Goal: Task Accomplishment & Management: Use online tool/utility

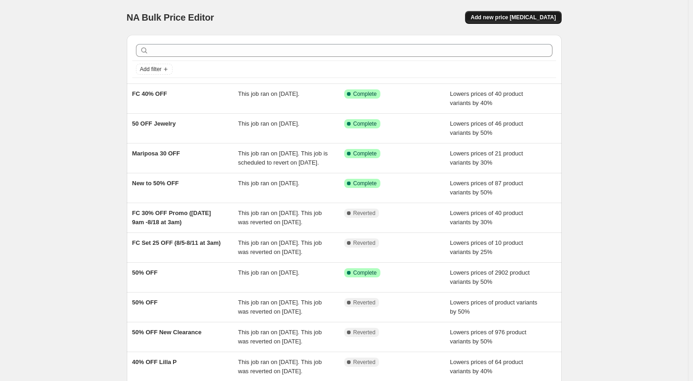
click at [538, 15] on span "Add new price [MEDICAL_DATA]" at bounding box center [513, 17] width 85 height 7
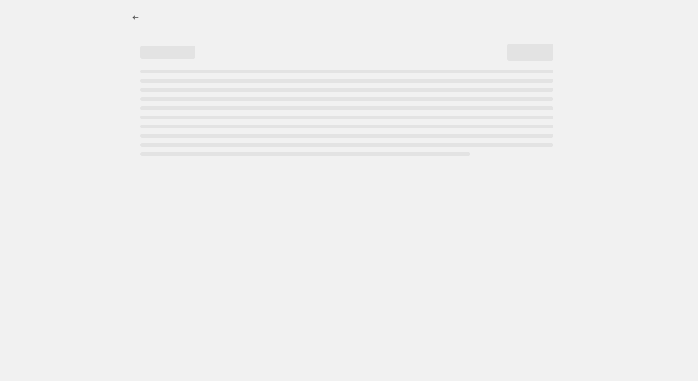
select select "percentage"
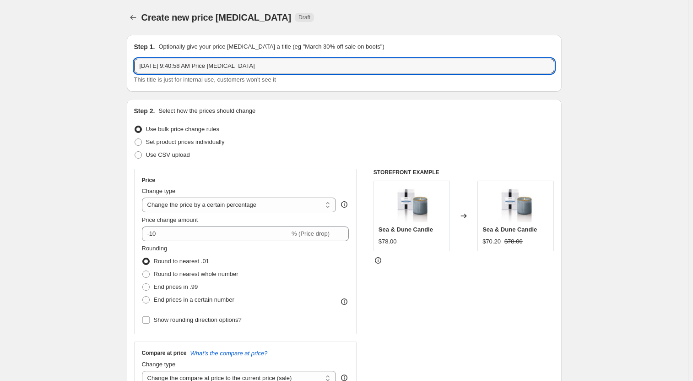
drag, startPoint x: 260, startPoint y: 63, endPoint x: 88, endPoint y: 59, distance: 171.3
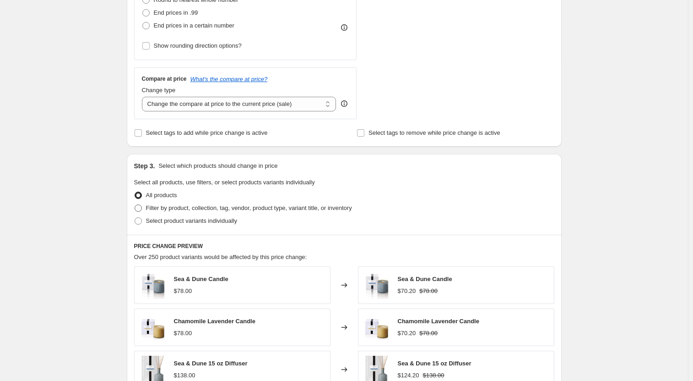
scroll to position [275, 0]
type input "DK [DATE] 10% OFF Pet"
click at [142, 208] on span at bounding box center [138, 206] width 7 height 7
click at [135, 204] on input "Filter by product, collection, tag, vendor, product type, variant title, or inv…" at bounding box center [135, 203] width 0 height 0
radio input "true"
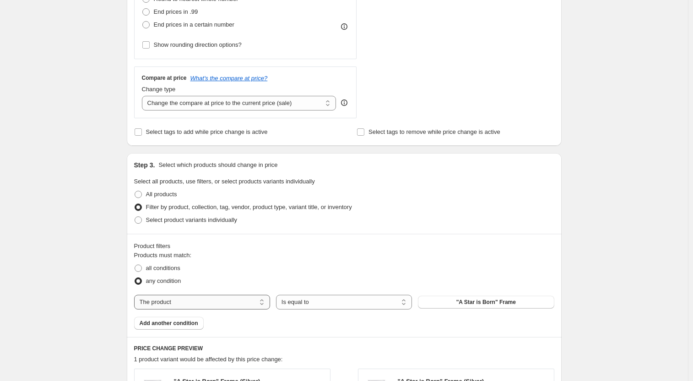
click at [247, 303] on select "The product The product's collection The product's tag The product's vendor The…" at bounding box center [202, 301] width 136 height 15
select select "tag"
click at [513, 304] on button "_label_ Best seller" at bounding box center [486, 301] width 136 height 13
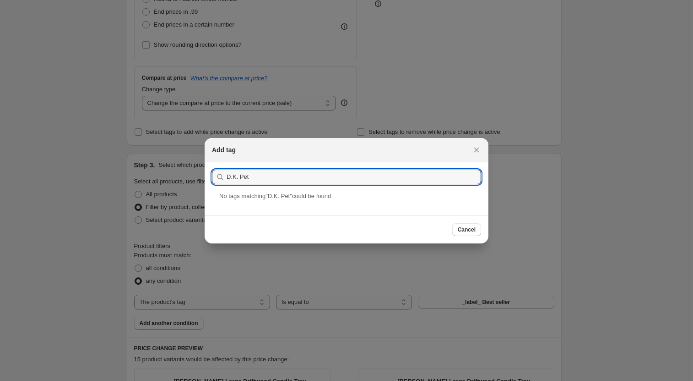
drag, startPoint x: 238, startPoint y: 176, endPoint x: 208, endPoint y: 173, distance: 29.9
click at [208, 173] on section "Submit D.K. Pet" at bounding box center [347, 176] width 284 height 29
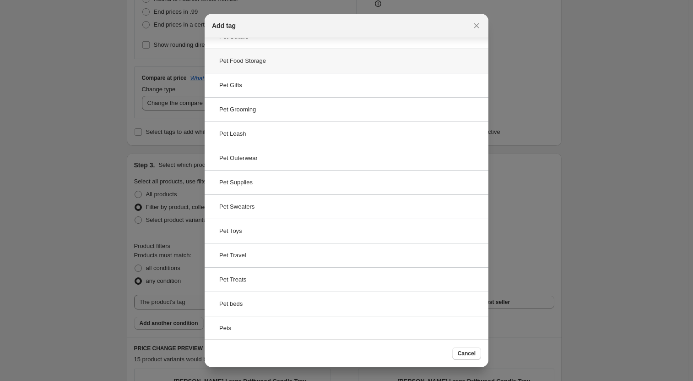
scroll to position [190, 0]
type input "Pet"
click at [469, 357] on button "Cancel" at bounding box center [466, 353] width 29 height 13
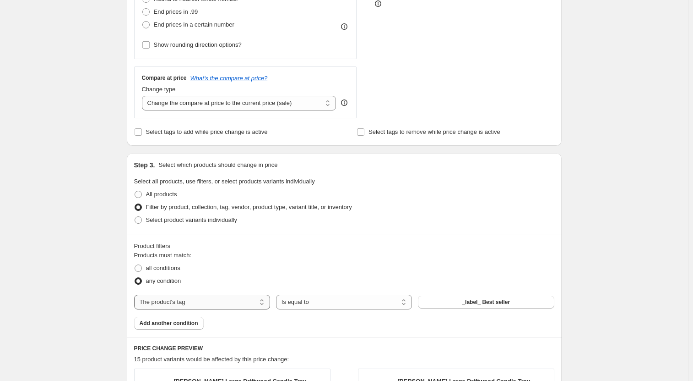
click at [239, 303] on select "The product The product's collection The product's tag The product's vendor The…" at bounding box center [202, 301] width 136 height 15
select select "product_type"
click at [509, 300] on button "Baby" at bounding box center [486, 301] width 136 height 13
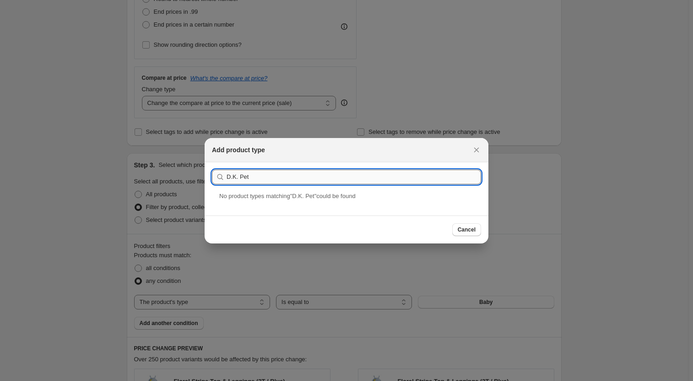
click at [238, 179] on input "D.K. Pet" at bounding box center [354, 176] width 255 height 15
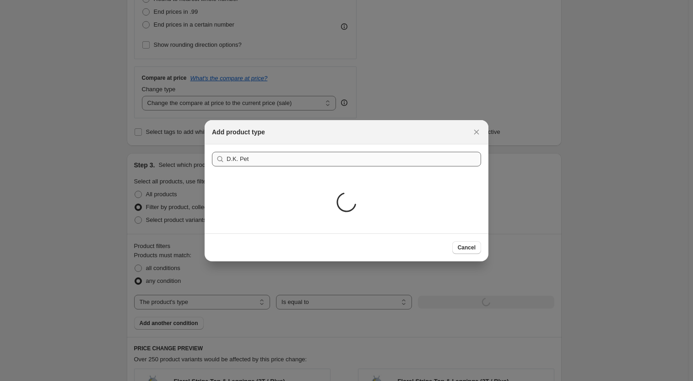
click at [250, 178] on div "Loading..." at bounding box center [347, 204] width 284 height 60
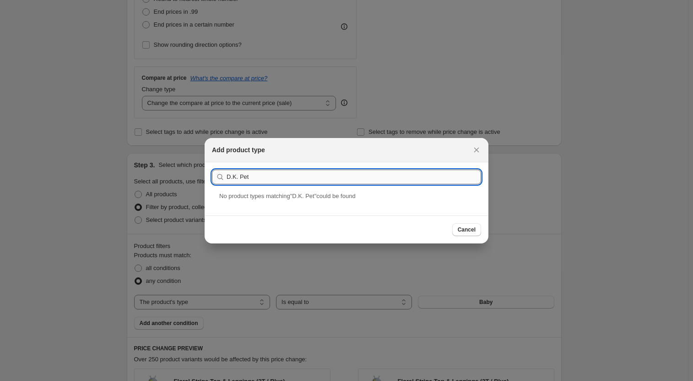
click at [253, 171] on input "D.K. Pet" at bounding box center [354, 176] width 255 height 15
type input "D.K. Pets"
click at [270, 203] on div "D.K. Pets" at bounding box center [347, 203] width 284 height 24
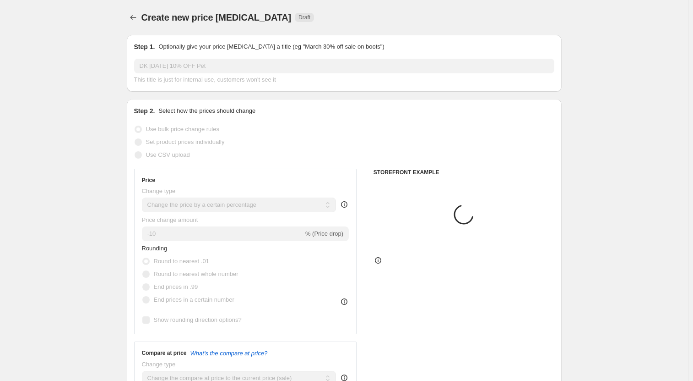
scroll to position [275, 0]
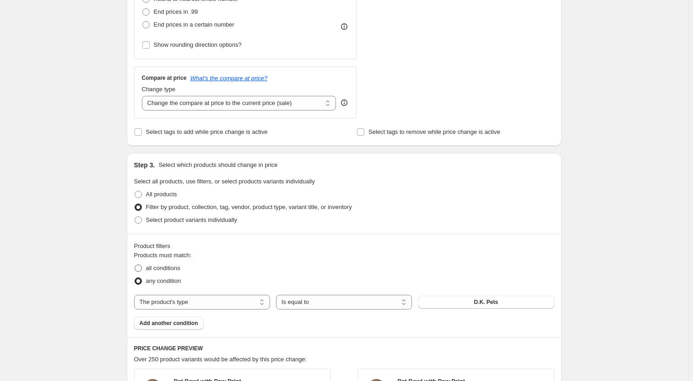
click at [142, 270] on span at bounding box center [138, 267] width 7 height 7
click at [135, 265] on input "all conditions" at bounding box center [135, 264] width 0 height 0
radio input "true"
click at [175, 325] on span "Add another condition" at bounding box center [169, 322] width 59 height 7
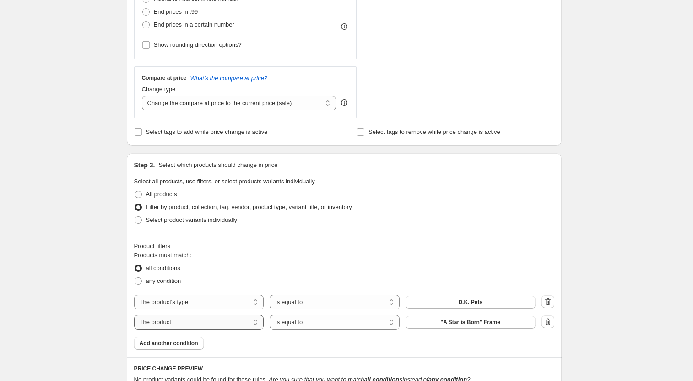
click at [175, 327] on select "The product The product's collection The product's tag The product's vendor The…" at bounding box center [199, 322] width 130 height 15
select select "tag"
click at [455, 324] on span "_label_ Best seller" at bounding box center [471, 321] width 48 height 7
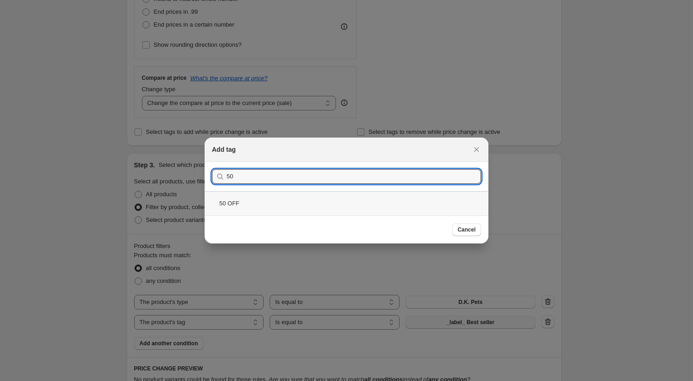
type input "50"
click at [282, 208] on div "50 OFF" at bounding box center [347, 203] width 284 height 24
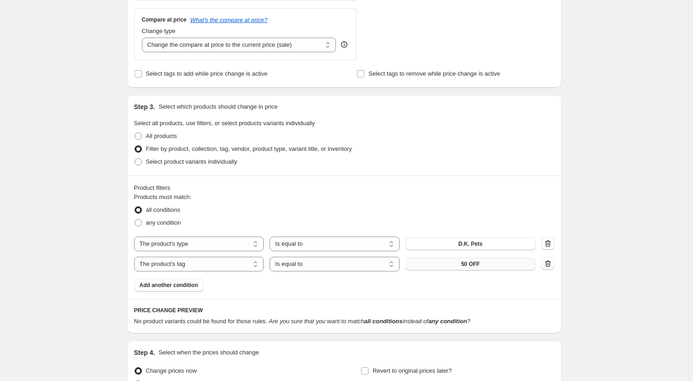
scroll to position [428, 0]
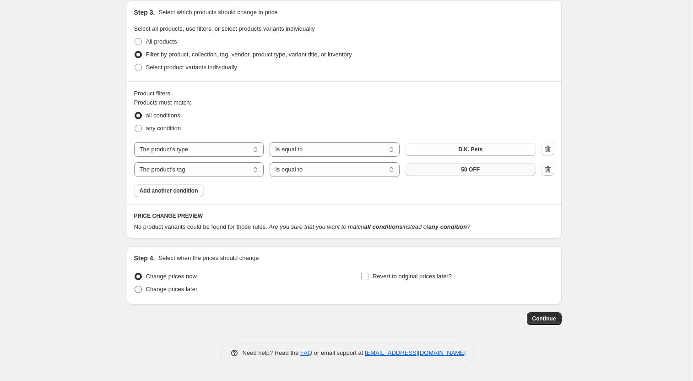
click at [141, 289] on span at bounding box center [138, 288] width 7 height 7
click at [135, 286] on input "Change prices later" at bounding box center [135, 285] width 0 height 0
radio input "true"
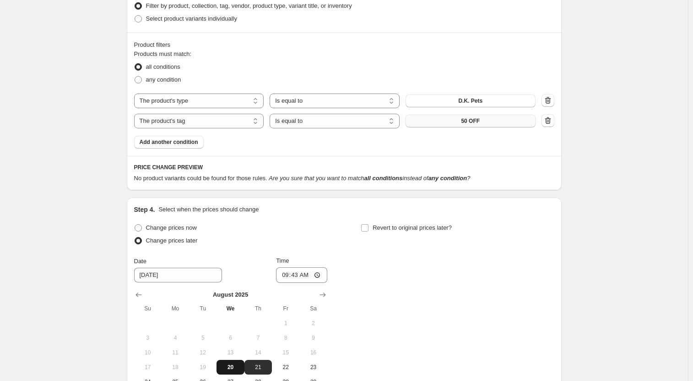
scroll to position [519, 0]
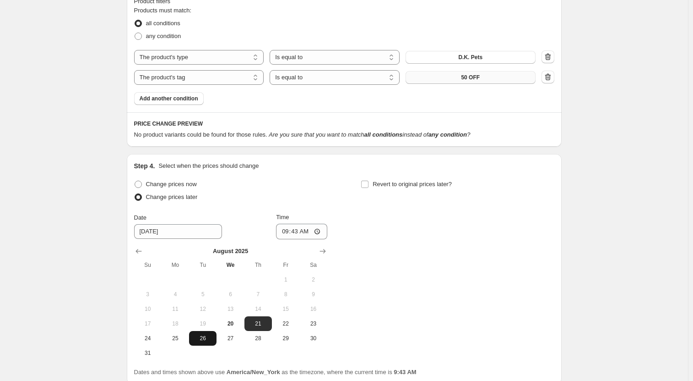
click at [208, 345] on button "26" at bounding box center [202, 338] width 27 height 15
type input "[DATE]"
click at [289, 231] on input "09:43" at bounding box center [301, 231] width 51 height 16
click at [307, 231] on input "09:43" at bounding box center [301, 231] width 51 height 16
click at [321, 231] on input "09:43" at bounding box center [301, 231] width 51 height 16
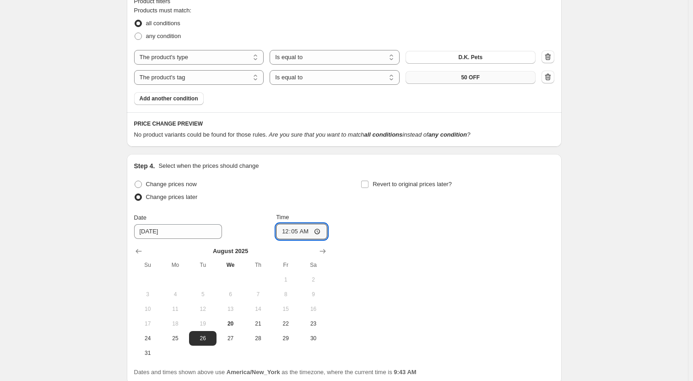
type input "00:05"
click at [406, 248] on div "Change prices now Change prices later Date [DATE] Time 00:[DATE] Mo Tu We Th Fr…" at bounding box center [344, 269] width 420 height 182
click at [369, 188] on input "Revert to original prices later?" at bounding box center [364, 183] width 7 height 7
checkbox input "true"
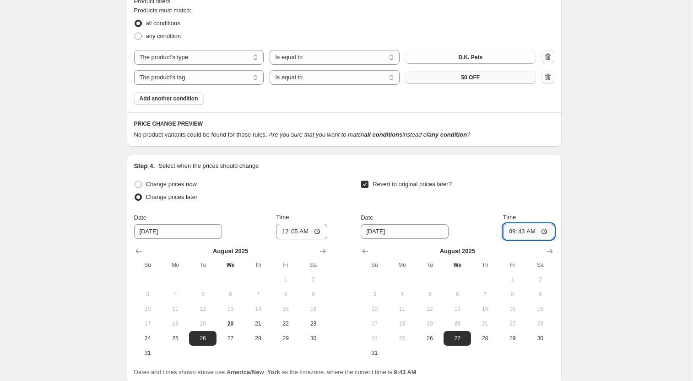
click at [534, 232] on input "09:43" at bounding box center [528, 231] width 51 height 16
click at [523, 234] on input "09:43" at bounding box center [528, 231] width 51 height 16
click at [545, 233] on input "09:43" at bounding box center [528, 231] width 51 height 16
type input "03:00"
click at [535, 179] on div "Revert to original prices later?" at bounding box center [457, 191] width 193 height 27
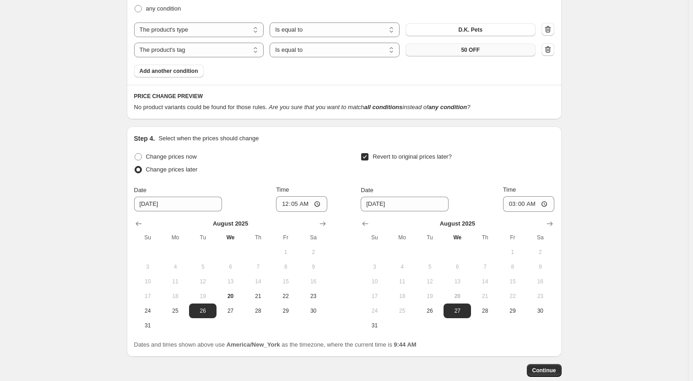
scroll to position [462, 0]
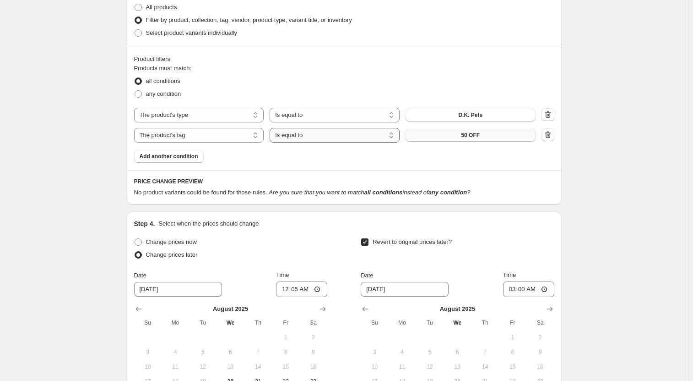
click at [298, 135] on select "Is equal to Is not equal to" at bounding box center [335, 135] width 130 height 15
select select "not_equal"
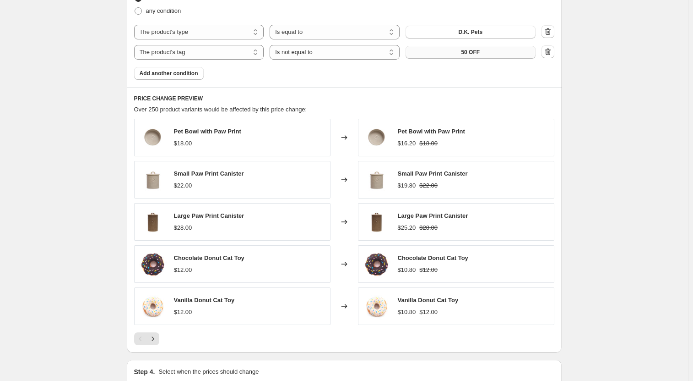
scroll to position [553, 0]
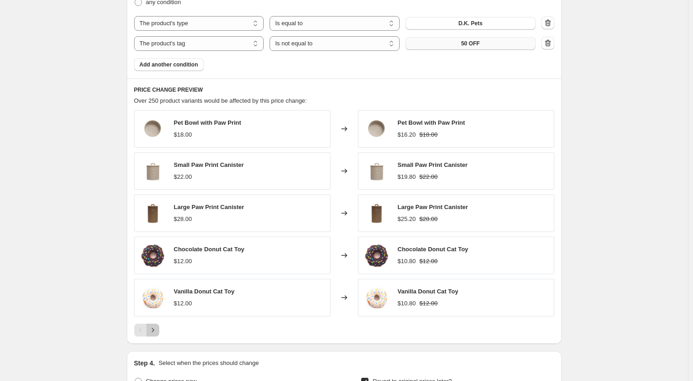
click at [154, 331] on icon "Next" at bounding box center [153, 329] width 2 height 4
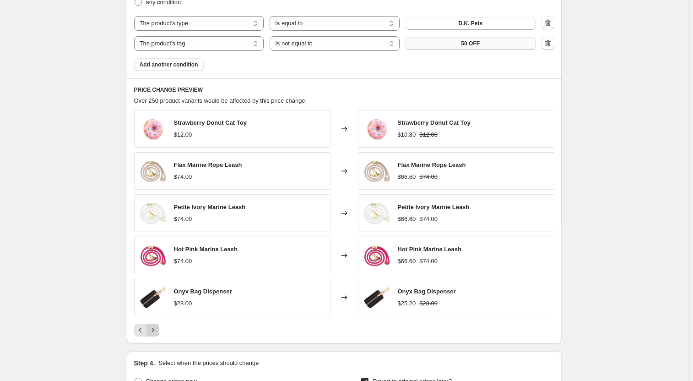
click at [155, 331] on icon "Next" at bounding box center [152, 329] width 9 height 9
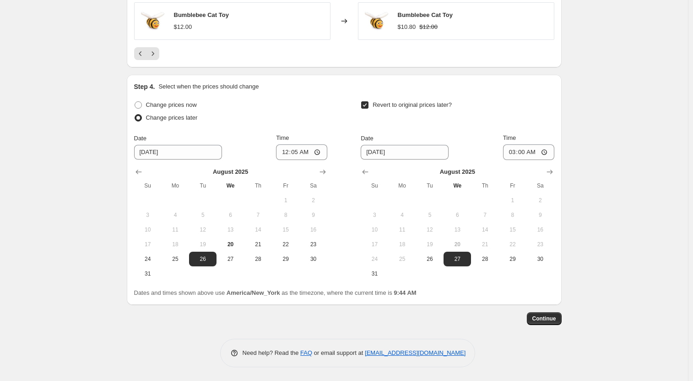
scroll to position [830, 0]
drag, startPoint x: 582, startPoint y: 338, endPoint x: 573, endPoint y: 329, distance: 12.6
click at [556, 321] on span "Continue" at bounding box center [545, 318] width 24 height 7
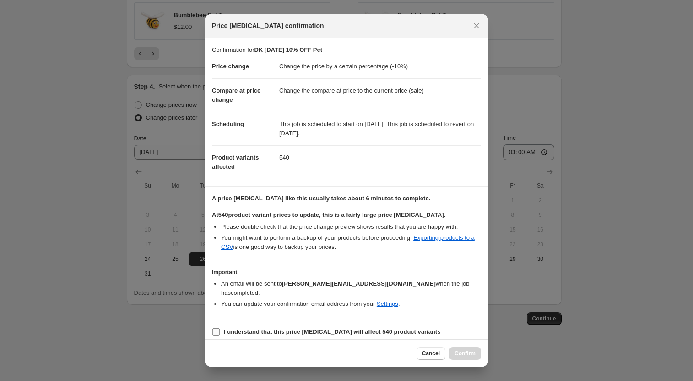
click at [213, 328] on input "I understand that this price [MEDICAL_DATA] will affect 540 product variants" at bounding box center [216, 331] width 7 height 7
checkbox input "true"
click at [472, 350] on span "Confirm" at bounding box center [465, 352] width 21 height 7
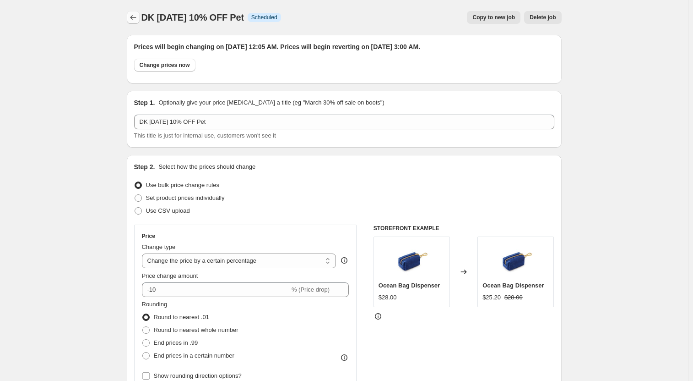
click at [132, 16] on icon "Price change jobs" at bounding box center [133, 17] width 9 height 9
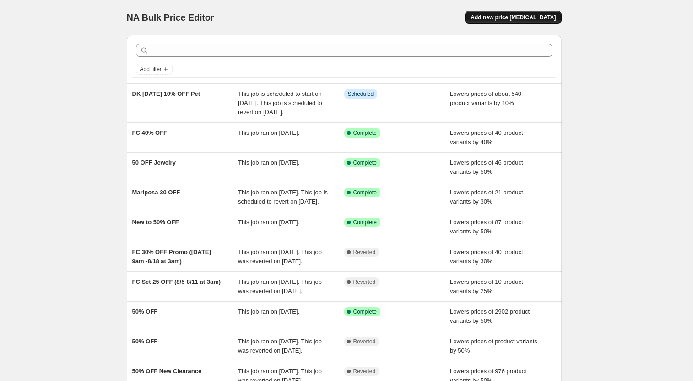
click at [507, 15] on span "Add new price [MEDICAL_DATA]" at bounding box center [513, 17] width 85 height 7
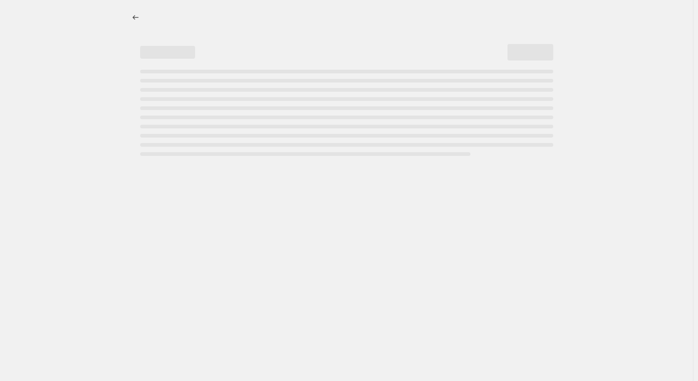
select select "percentage"
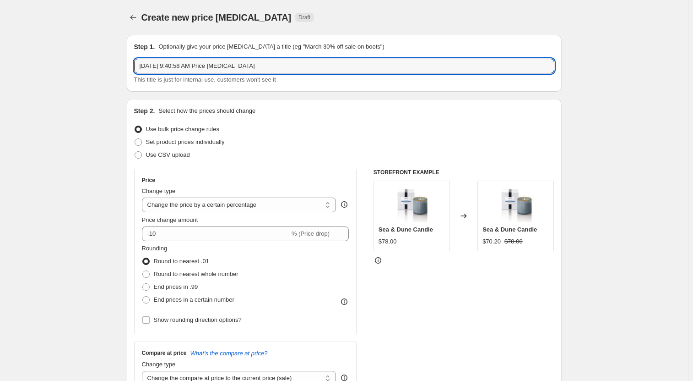
drag, startPoint x: 268, startPoint y: 67, endPoint x: 119, endPoint y: 75, distance: 149.5
type input "30% OFF Select Bridal Accessories"
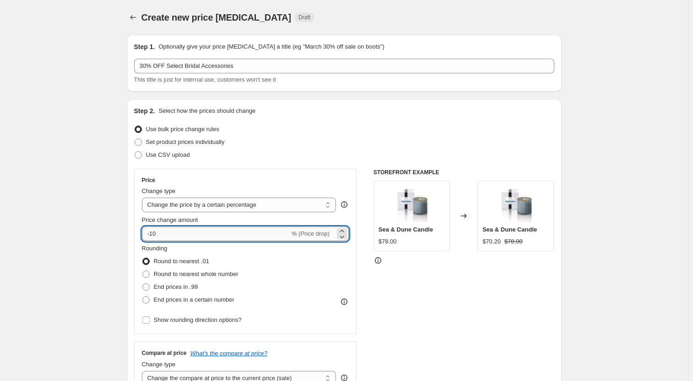
click at [153, 231] on input "-10" at bounding box center [216, 233] width 148 height 15
click at [154, 233] on input "-32" at bounding box center [216, 233] width 148 height 15
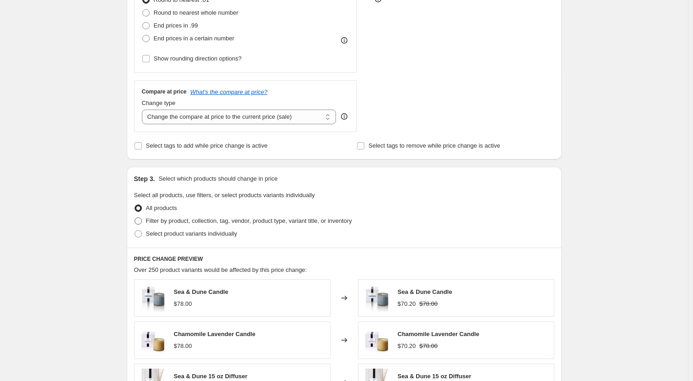
scroll to position [275, 0]
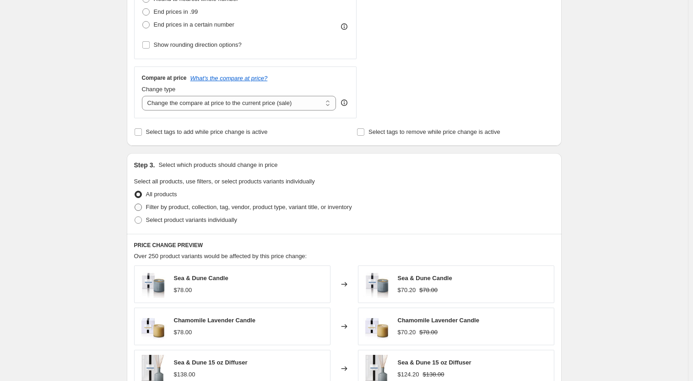
type input "-30"
click at [142, 207] on span at bounding box center [138, 206] width 7 height 7
click at [135, 204] on input "Filter by product, collection, tag, vendor, product type, variant title, or inv…" at bounding box center [135, 203] width 0 height 0
radio input "true"
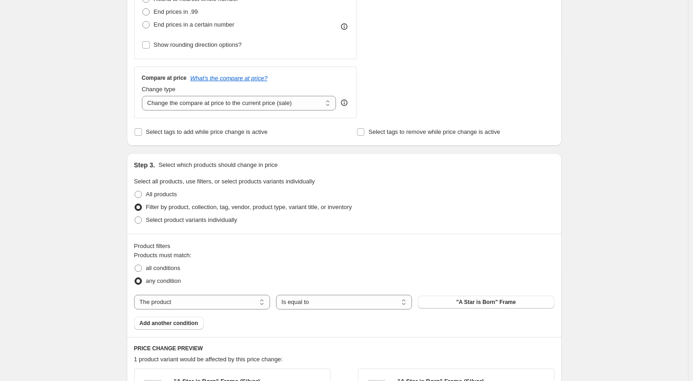
click at [235, 294] on div "Products must match: all conditions any condition The product The product's col…" at bounding box center [344, 290] width 420 height 79
click at [236, 300] on select "The product The product's collection The product's tag The product's vendor The…" at bounding box center [202, 301] width 136 height 15
select select "tag"
click at [489, 304] on span "_label_ Best seller" at bounding box center [486, 301] width 48 height 7
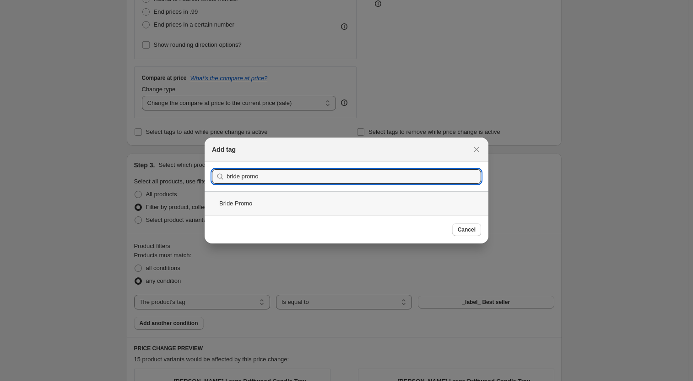
type input "bride promo"
click at [302, 205] on div "Bride Promo" at bounding box center [347, 203] width 284 height 24
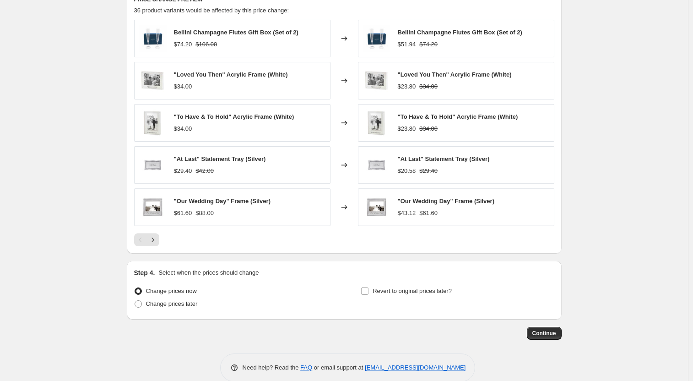
scroll to position [638, 0]
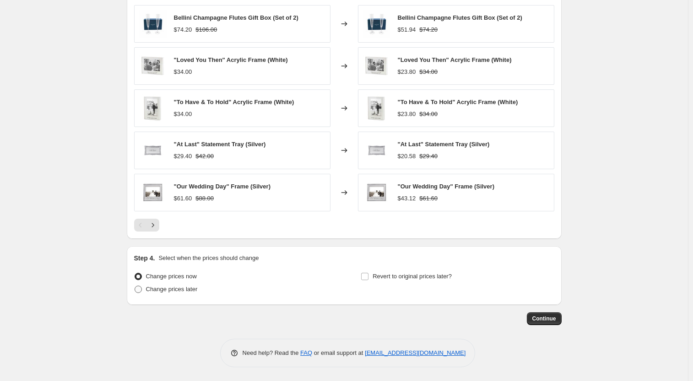
click at [141, 290] on span at bounding box center [138, 288] width 7 height 7
click at [135, 286] on input "Change prices later" at bounding box center [135, 285] width 0 height 0
radio input "true"
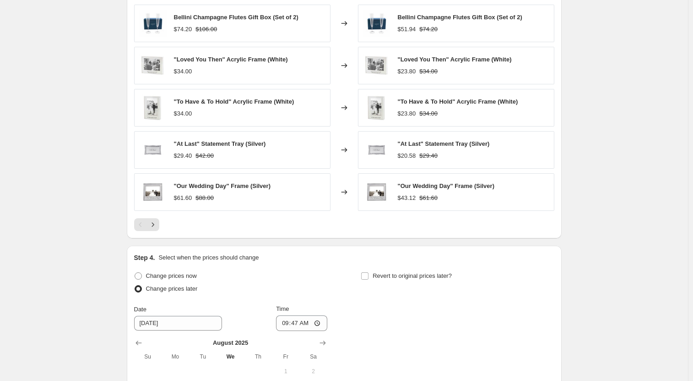
scroll to position [730, 0]
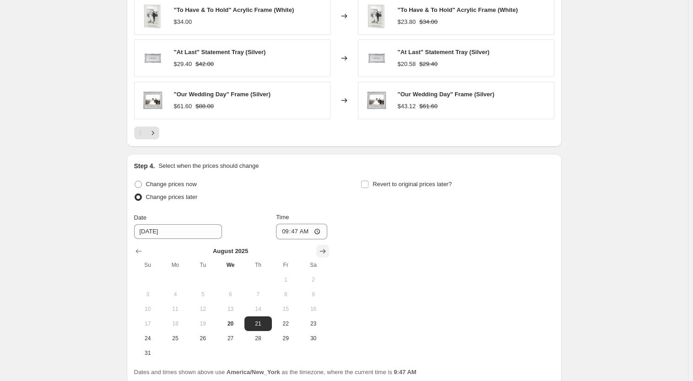
click at [327, 252] on icon "Show next month, September 2025" at bounding box center [322, 250] width 9 height 9
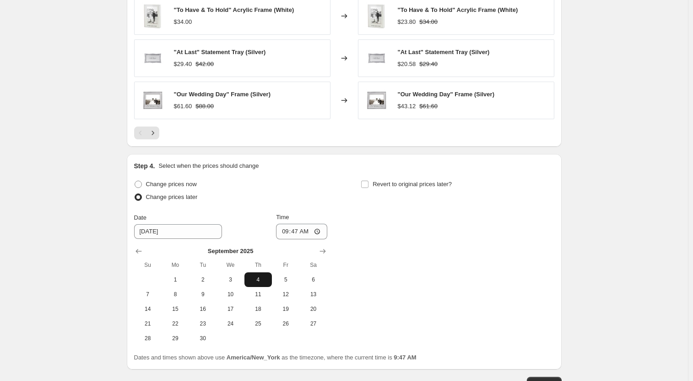
click at [261, 276] on span "4" at bounding box center [258, 279] width 20 height 7
type input "[DATE]"
click at [319, 232] on input "09:47" at bounding box center [301, 231] width 51 height 16
type input "00:05"
click at [344, 202] on div "Change prices now Change prices later Date [DATE] Time 00:[DATE] Mo Tu We Th Fr…" at bounding box center [344, 262] width 420 height 168
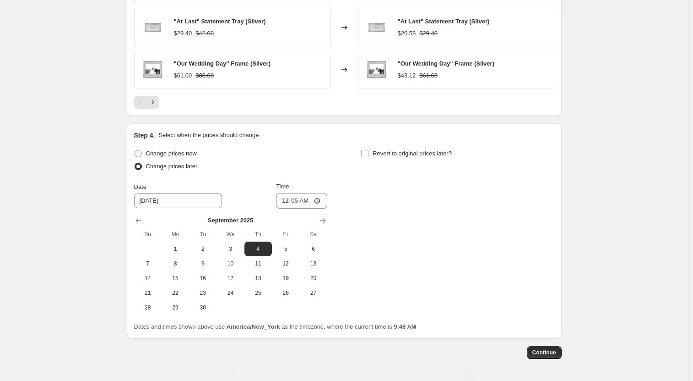
scroll to position [776, 0]
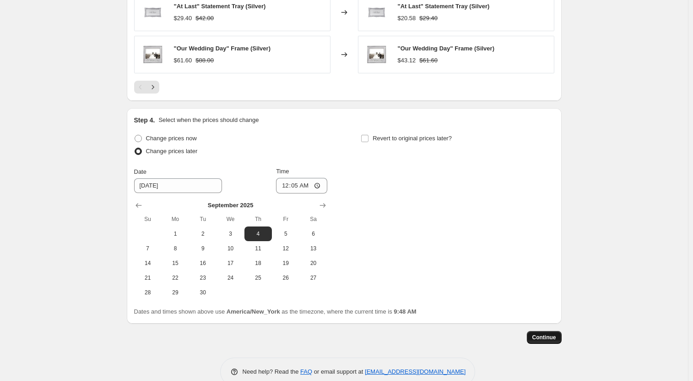
click at [545, 338] on span "Continue" at bounding box center [545, 336] width 24 height 7
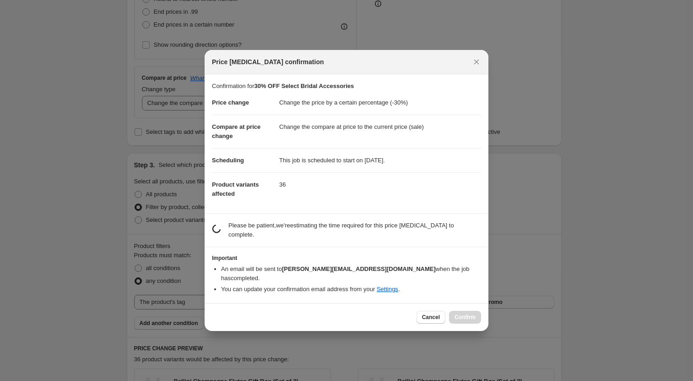
scroll to position [0, 0]
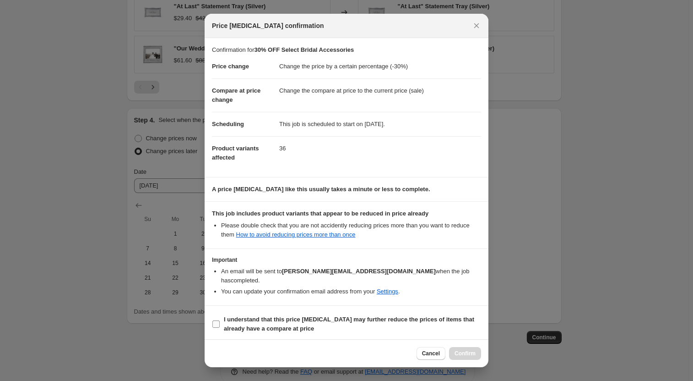
click at [219, 320] on input "I understand that this price [MEDICAL_DATA] may further reduce the prices of it…" at bounding box center [216, 323] width 7 height 7
checkbox input "true"
click at [466, 352] on span "Confirm" at bounding box center [465, 352] width 21 height 7
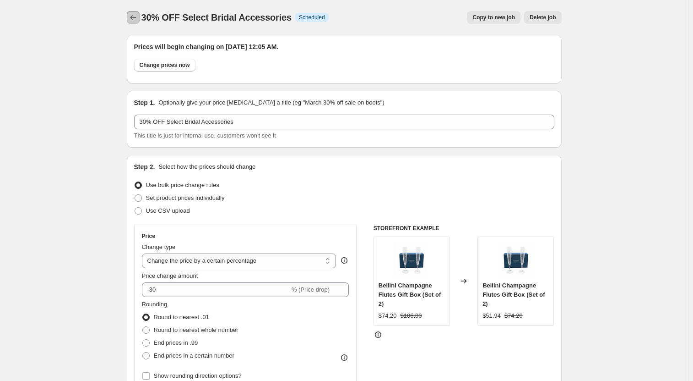
click at [137, 17] on icon "Price change jobs" at bounding box center [133, 17] width 9 height 9
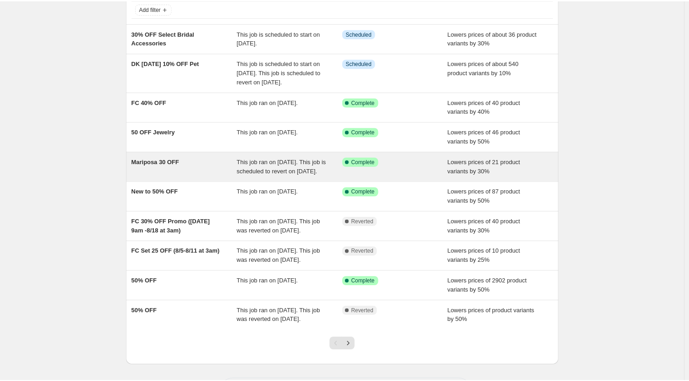
scroll to position [92, 0]
